Goal: Check status: Check status

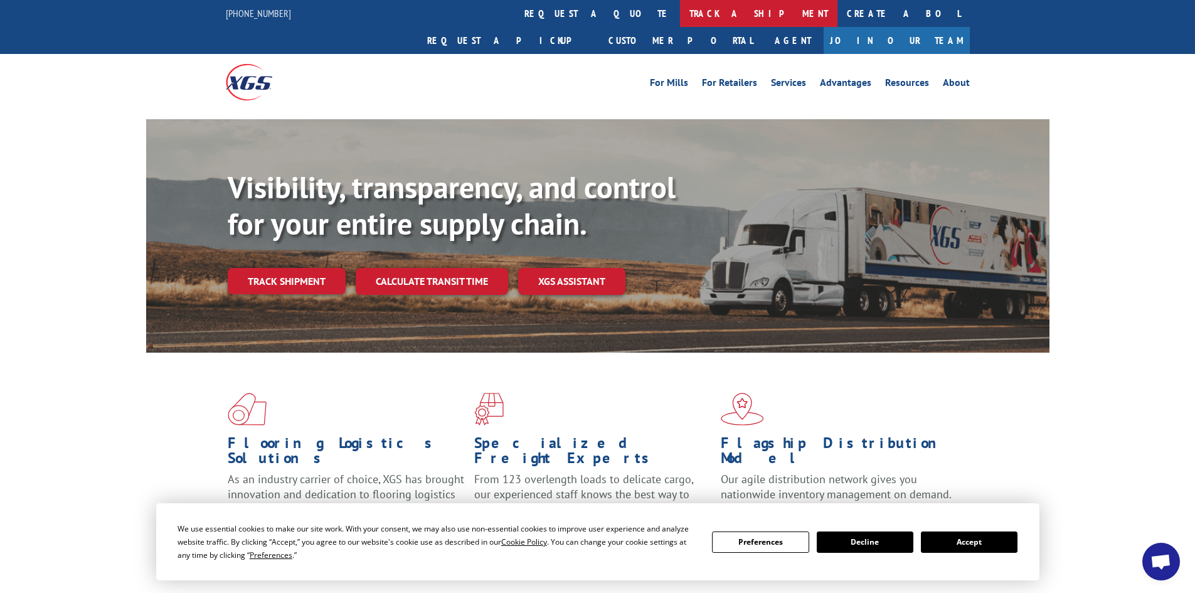
click at [680, 18] on link "track a shipment" at bounding box center [758, 13] width 157 height 27
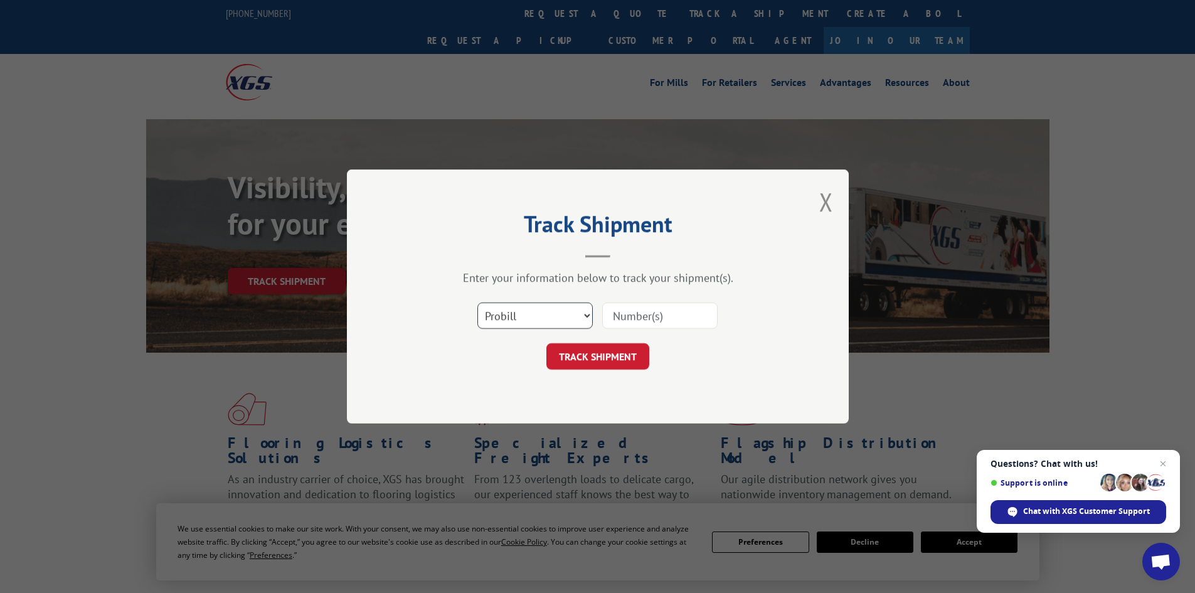
click at [529, 312] on select "Select category... Probill BOL PO" at bounding box center [534, 315] width 115 height 26
select select "bol"
click at [477, 302] on select "Select category... Probill BOL PO" at bounding box center [534, 315] width 115 height 26
click at [647, 319] on input at bounding box center [659, 315] width 115 height 26
type input "5199389"
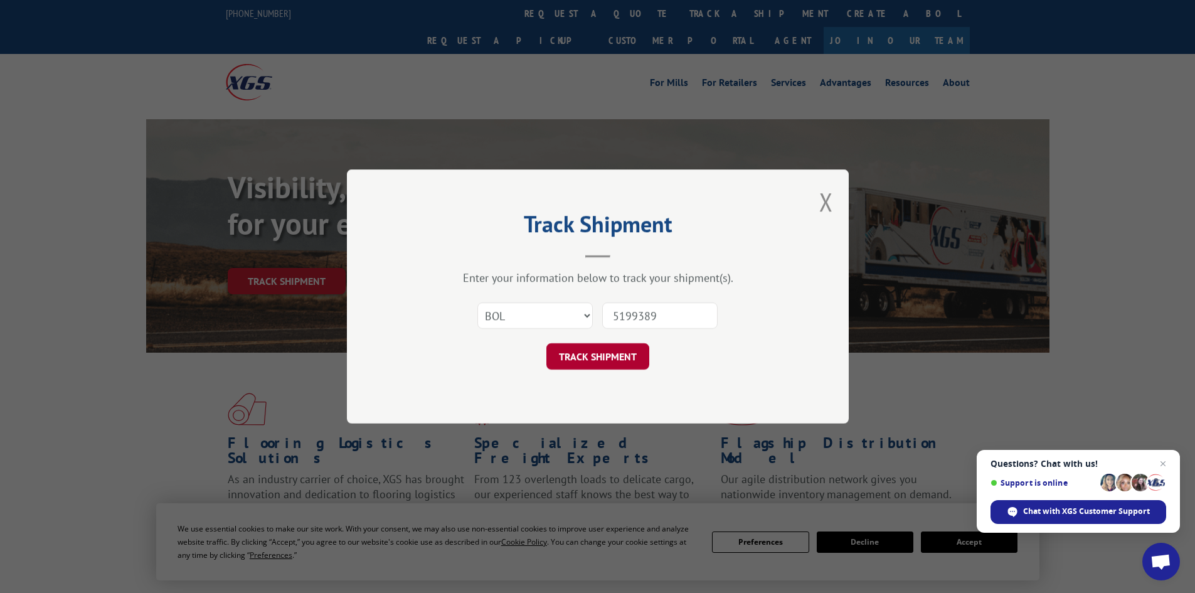
click at [613, 356] on button "TRACK SHIPMENT" at bounding box center [597, 356] width 103 height 26
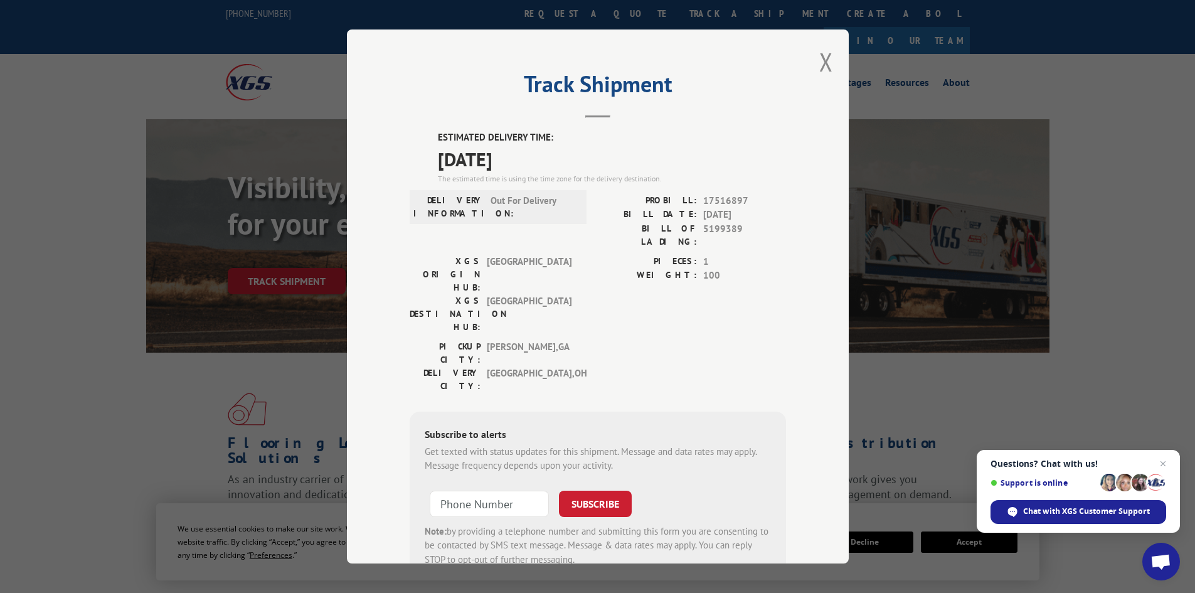
click at [830, 64] on div "Track Shipment ESTIMATED DELIVERY TIME: [DATE] The estimated time is using the …" at bounding box center [598, 296] width 502 height 534
click at [819, 56] on button "Close modal" at bounding box center [826, 61] width 14 height 33
